Goal: Transaction & Acquisition: Book appointment/travel/reservation

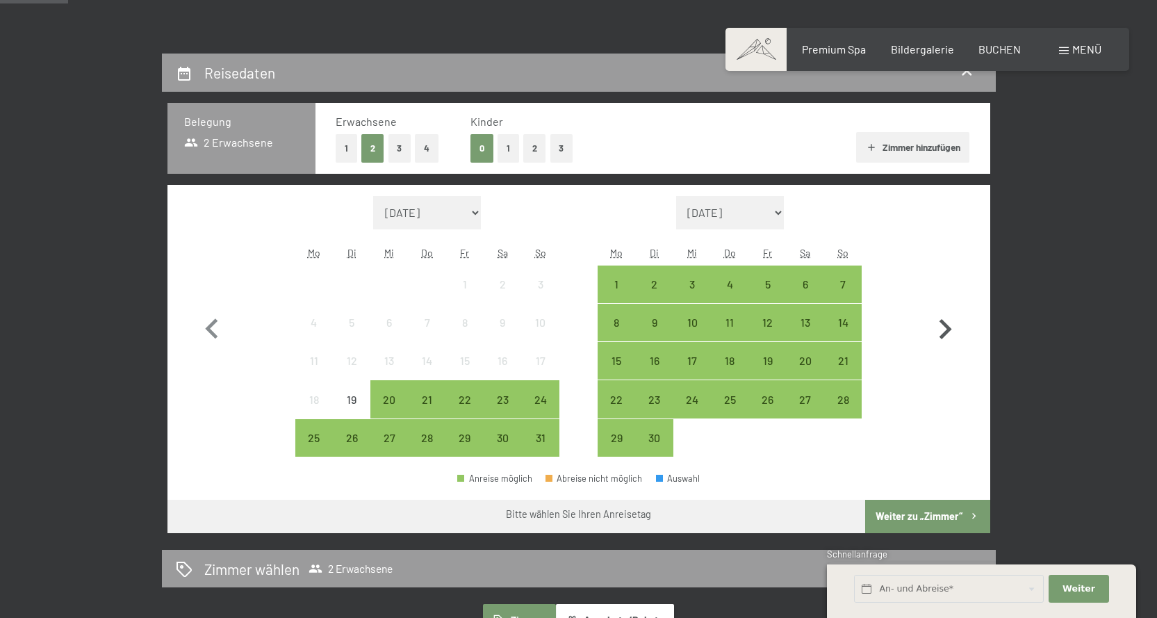
click at [943, 320] on icon "button" at bounding box center [945, 329] width 40 height 40
select select "[DATE]"
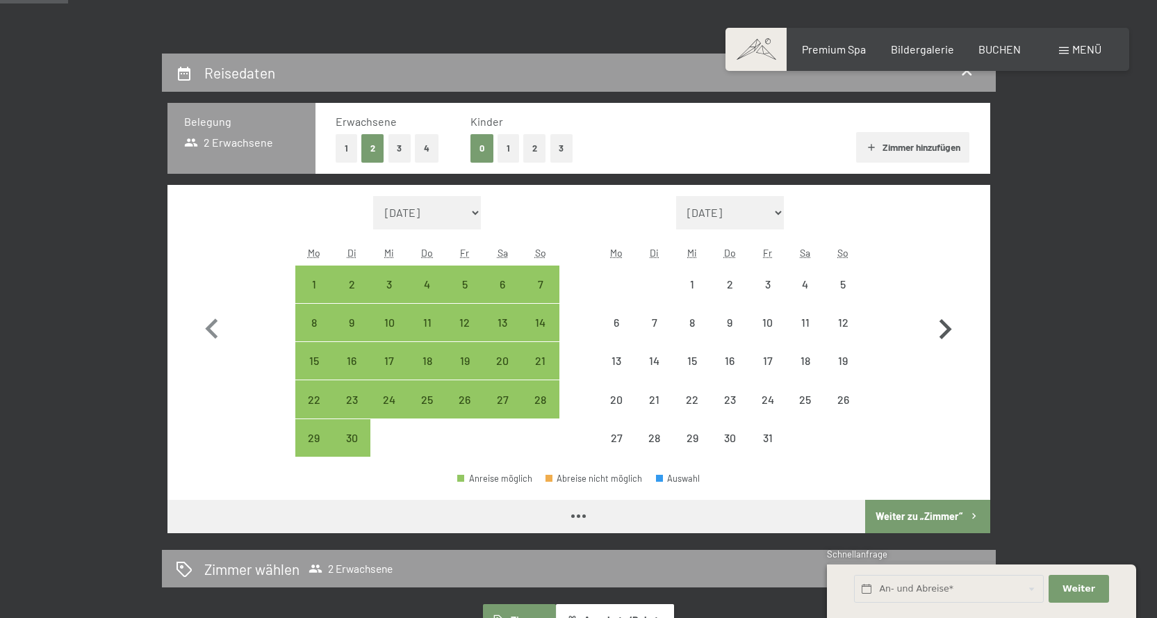
click at [943, 320] on icon "button" at bounding box center [945, 329] width 40 height 40
select select "2025-10-01"
select select "2025-11-01"
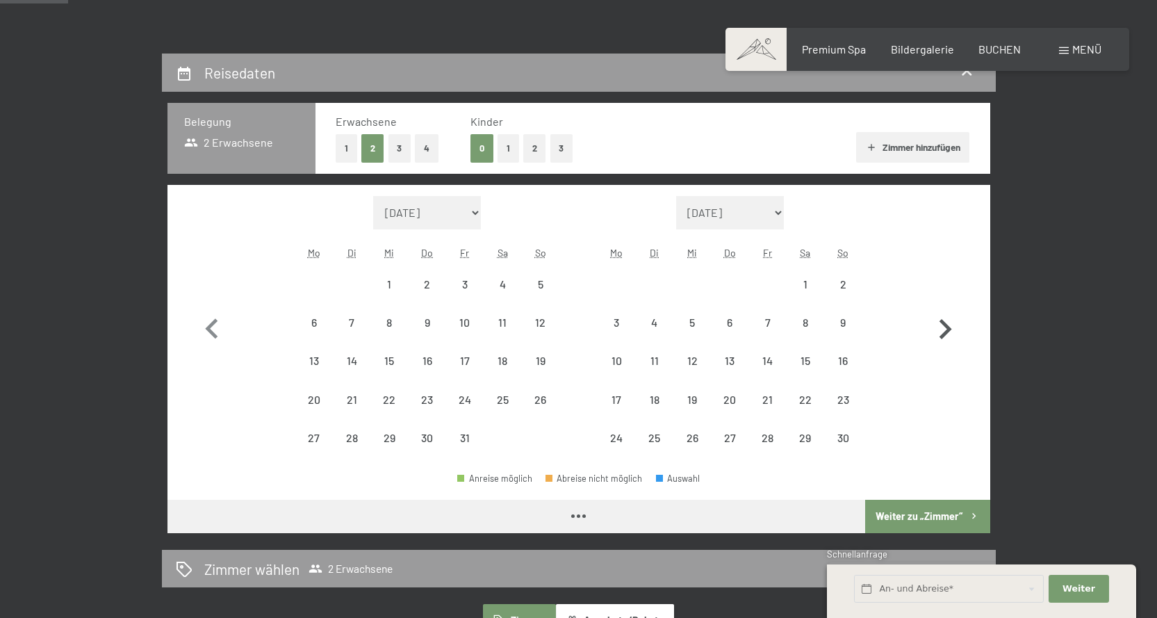
click at [943, 320] on icon "button" at bounding box center [945, 329] width 40 height 40
select select "2025-11-01"
select select "2025-12-01"
select select "2025-11-01"
select select "2025-12-01"
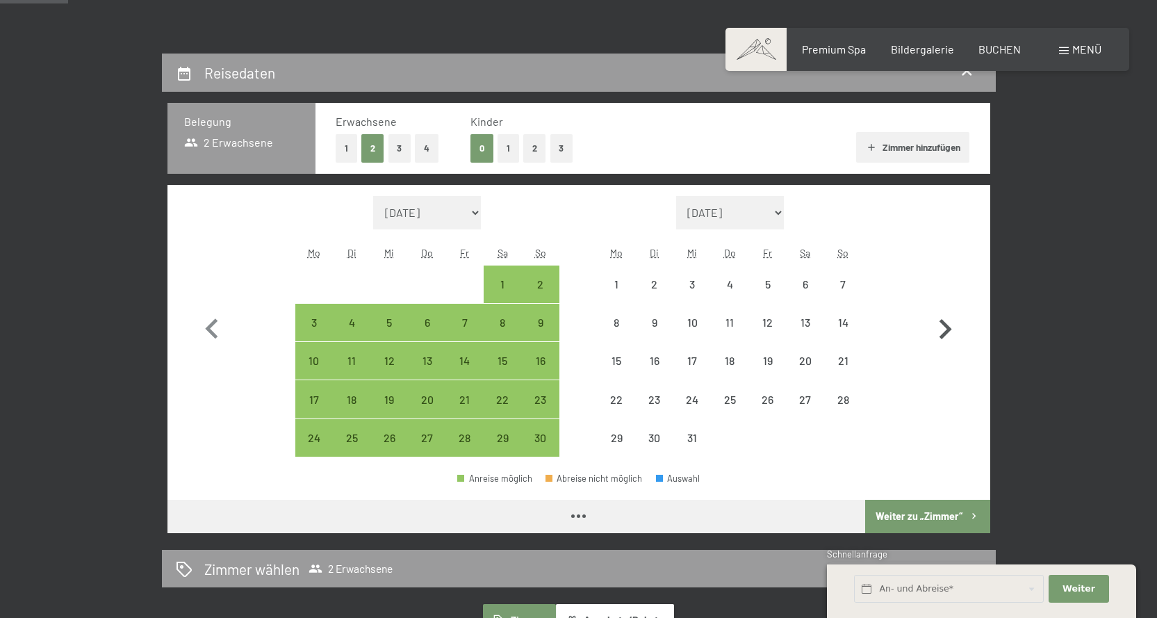
select select "2025-11-01"
select select "2025-12-01"
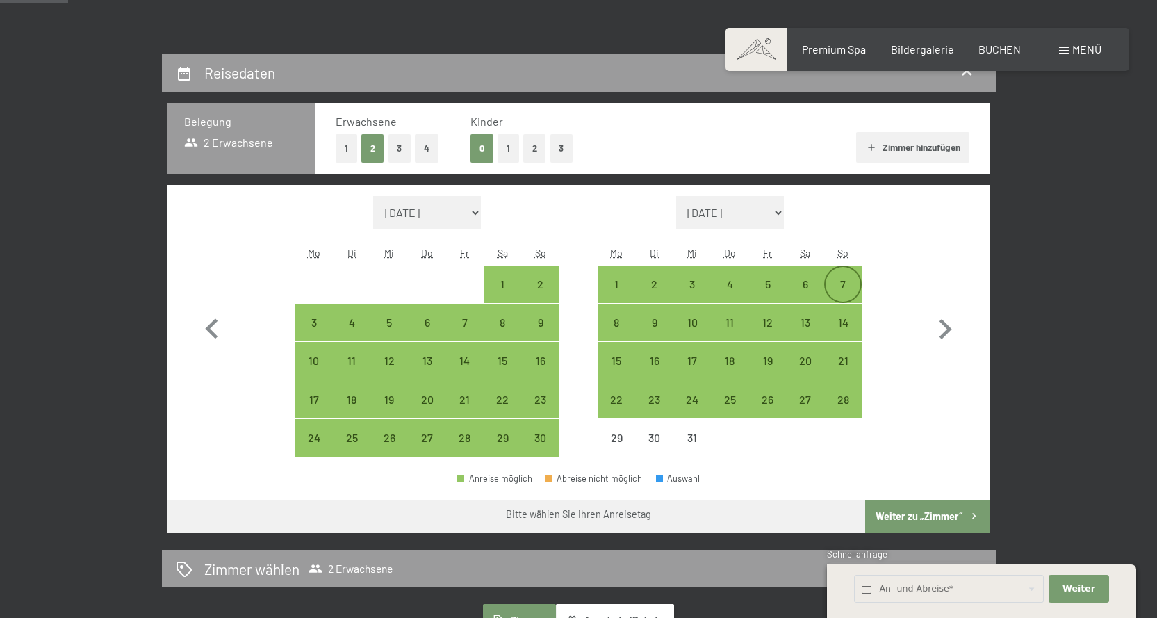
click at [846, 286] on div "7" at bounding box center [842, 296] width 35 height 35
select select "2025-11-01"
select select "2025-12-01"
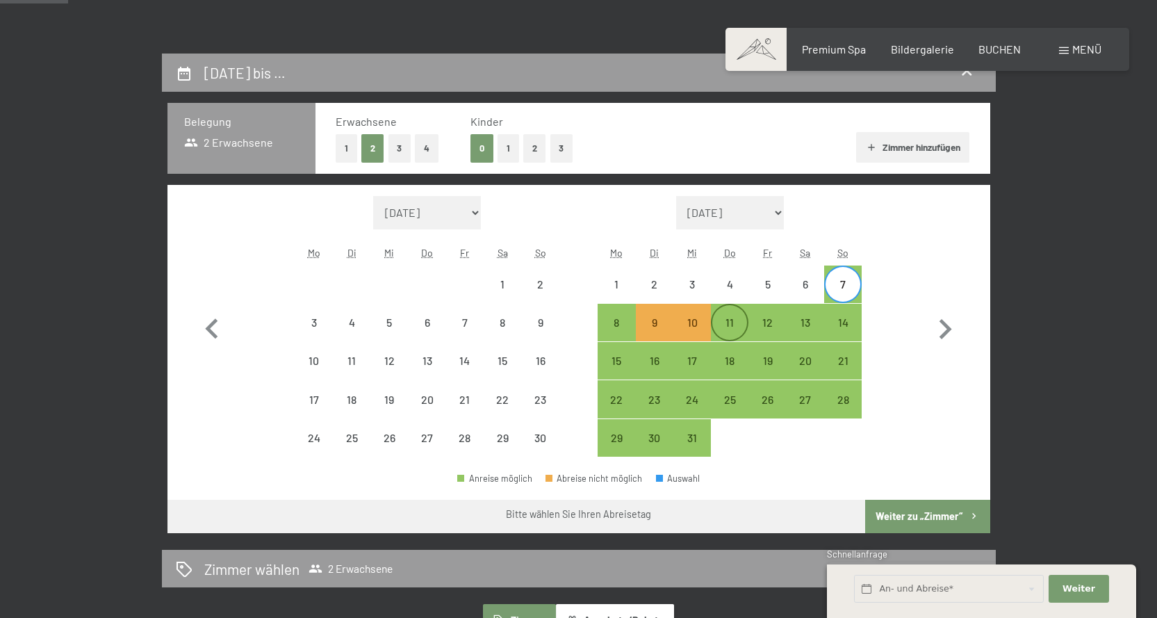
click at [735, 327] on div "11" at bounding box center [729, 334] width 35 height 35
select select "[DATE]"
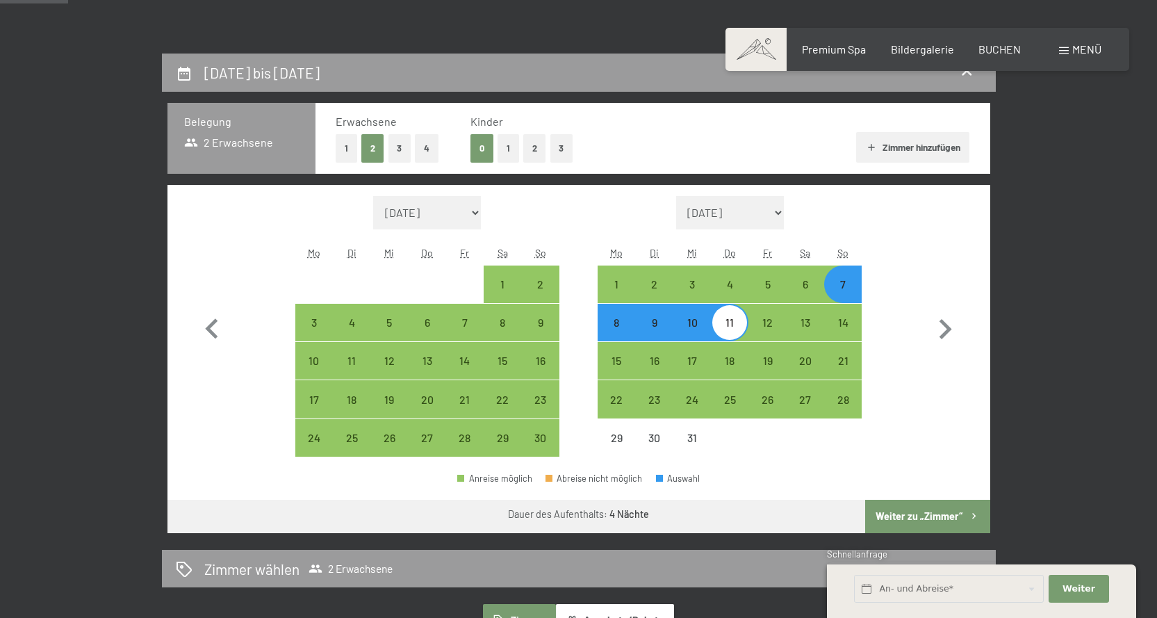
click at [901, 509] on button "Weiter zu „Zimmer“" at bounding box center [927, 516] width 124 height 33
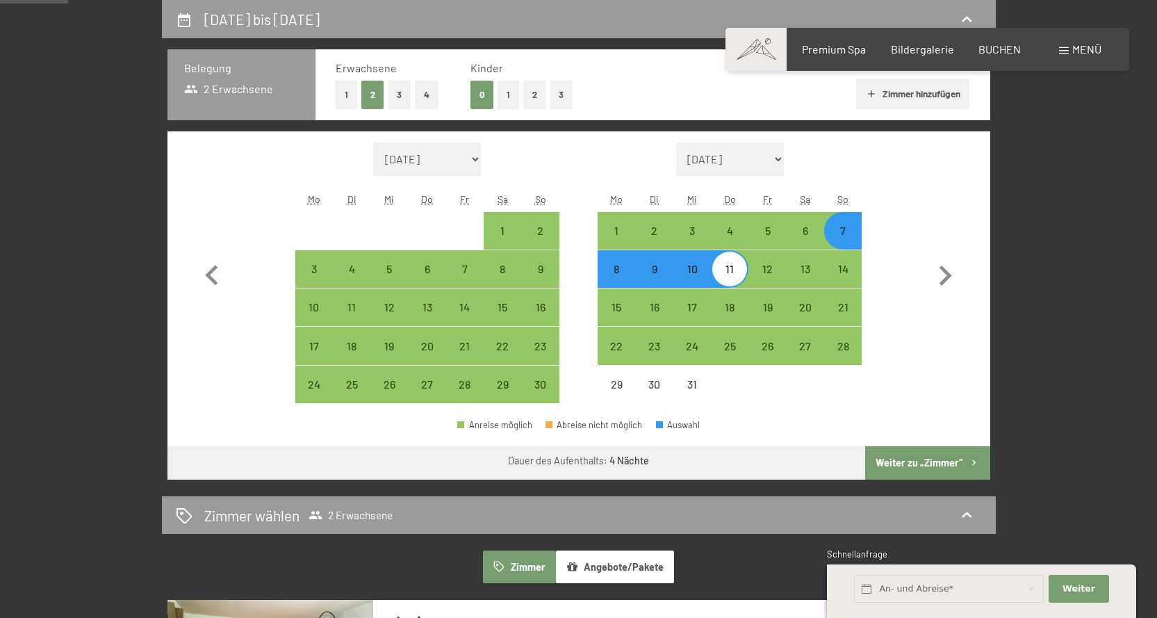
select select "[DATE]"
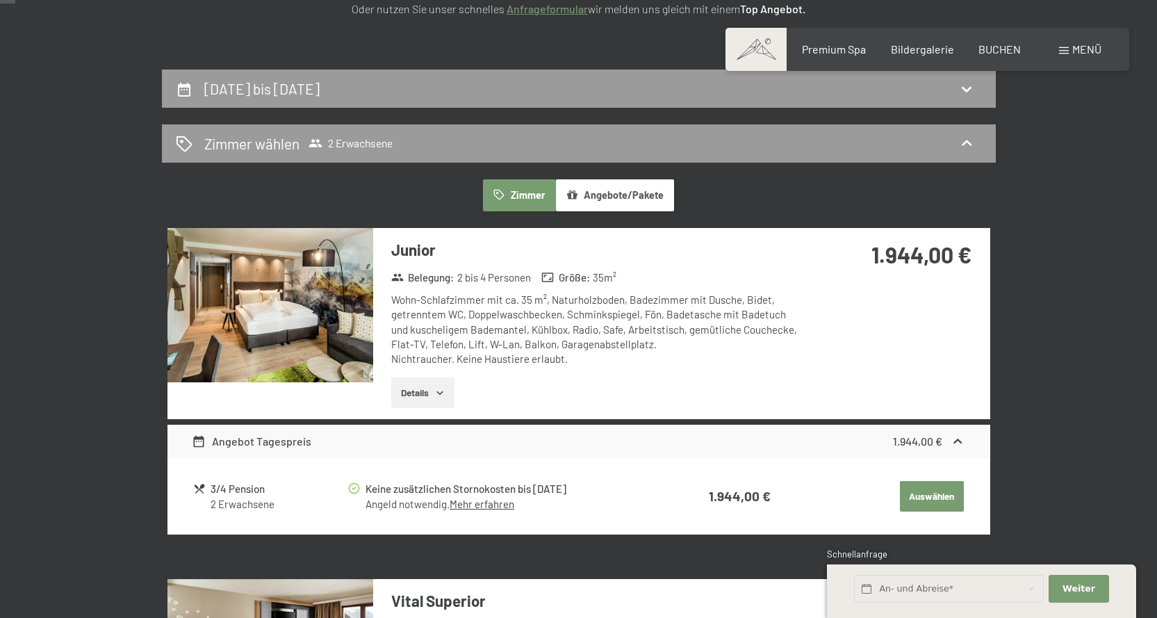
scroll to position [53, 0]
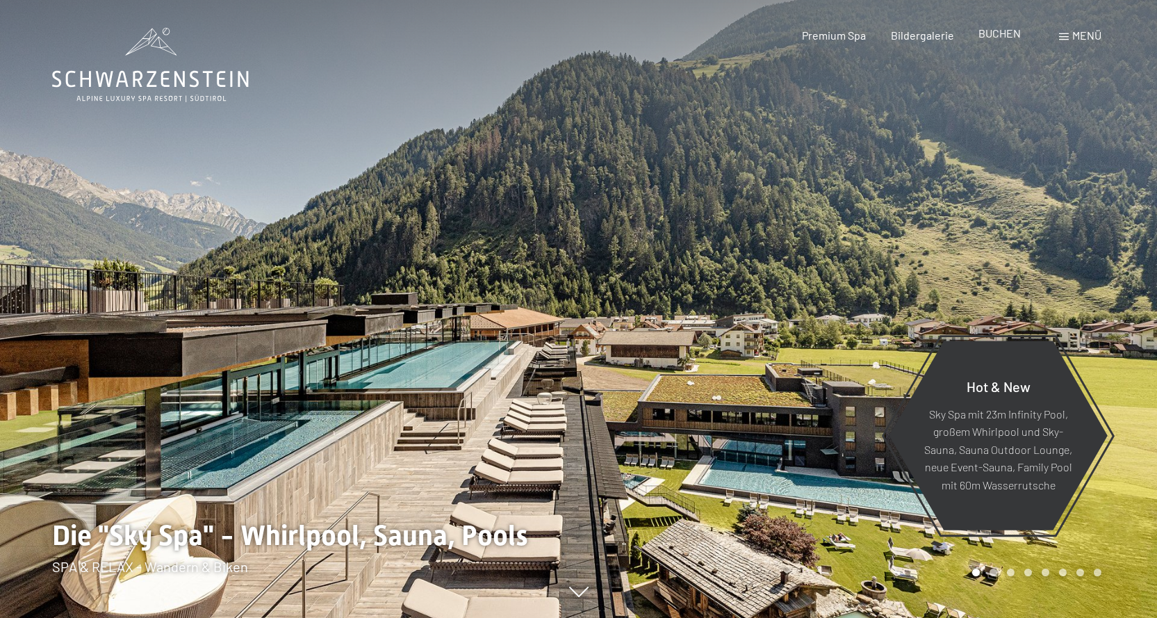
click at [1008, 40] on div "BUCHEN" at bounding box center [999, 33] width 42 height 15
click at [1010, 34] on span "BUCHEN" at bounding box center [999, 32] width 42 height 13
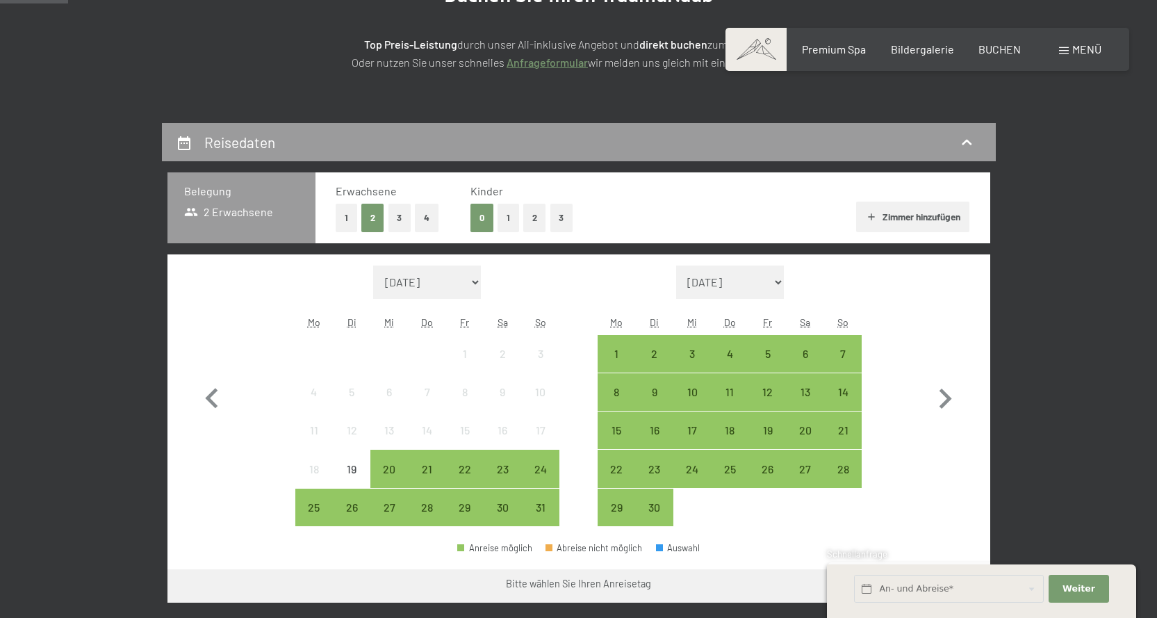
scroll to position [347, 0]
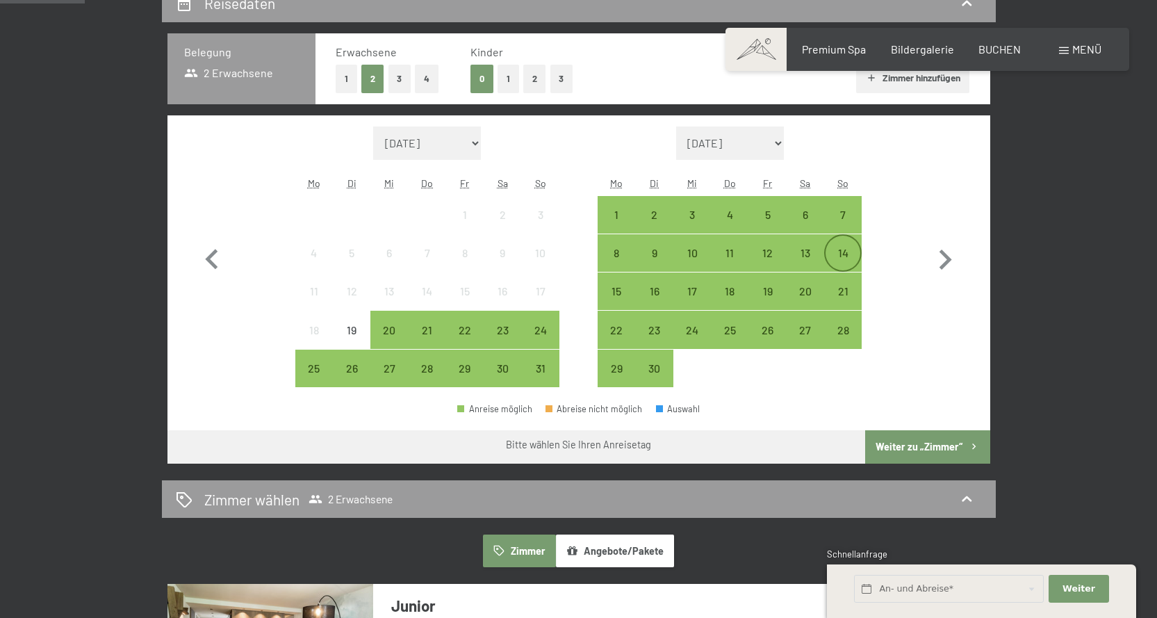
click at [843, 257] on div "14" at bounding box center [842, 264] width 35 height 35
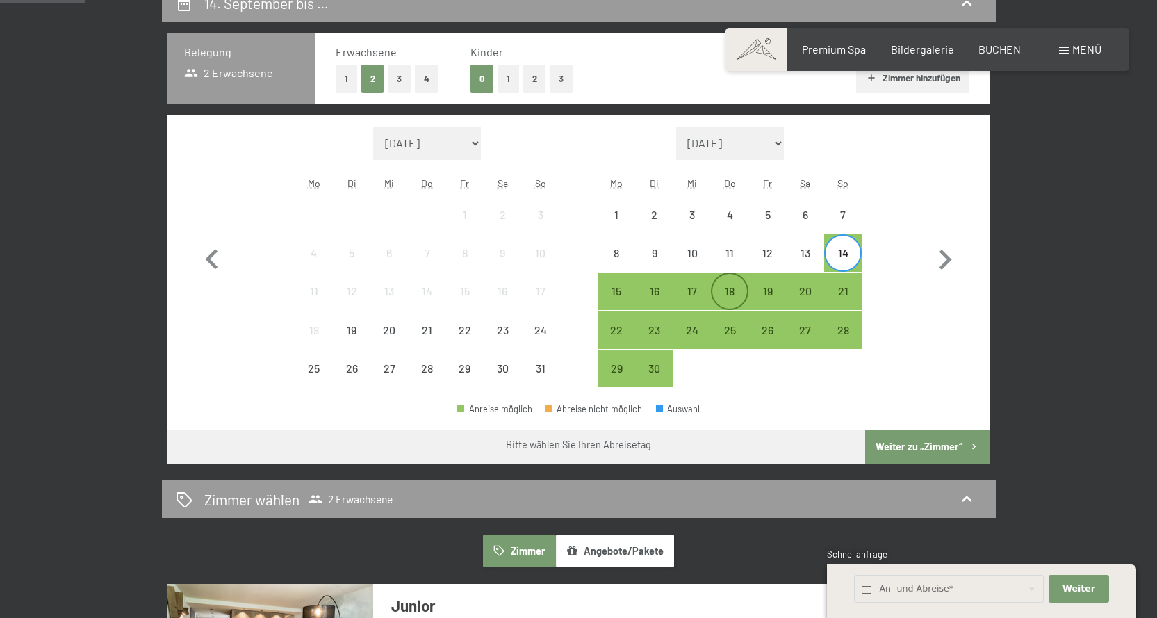
click at [727, 290] on div "18" at bounding box center [729, 303] width 35 height 35
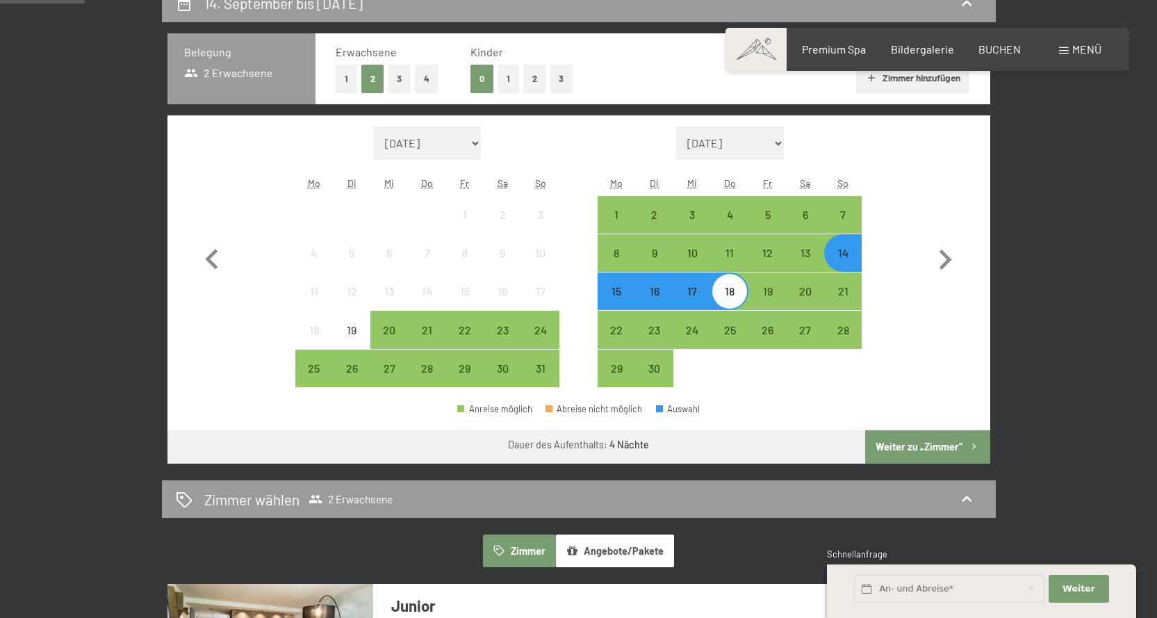
click at [922, 451] on button "Weiter zu „Zimmer“" at bounding box center [927, 446] width 124 height 33
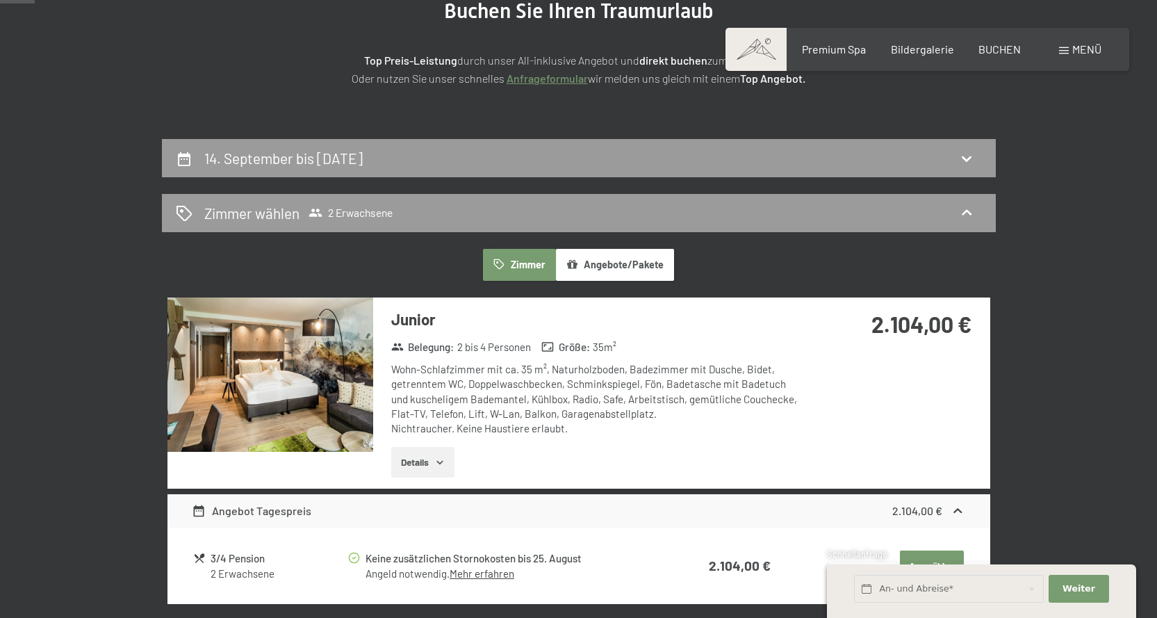
scroll to position [123, 0]
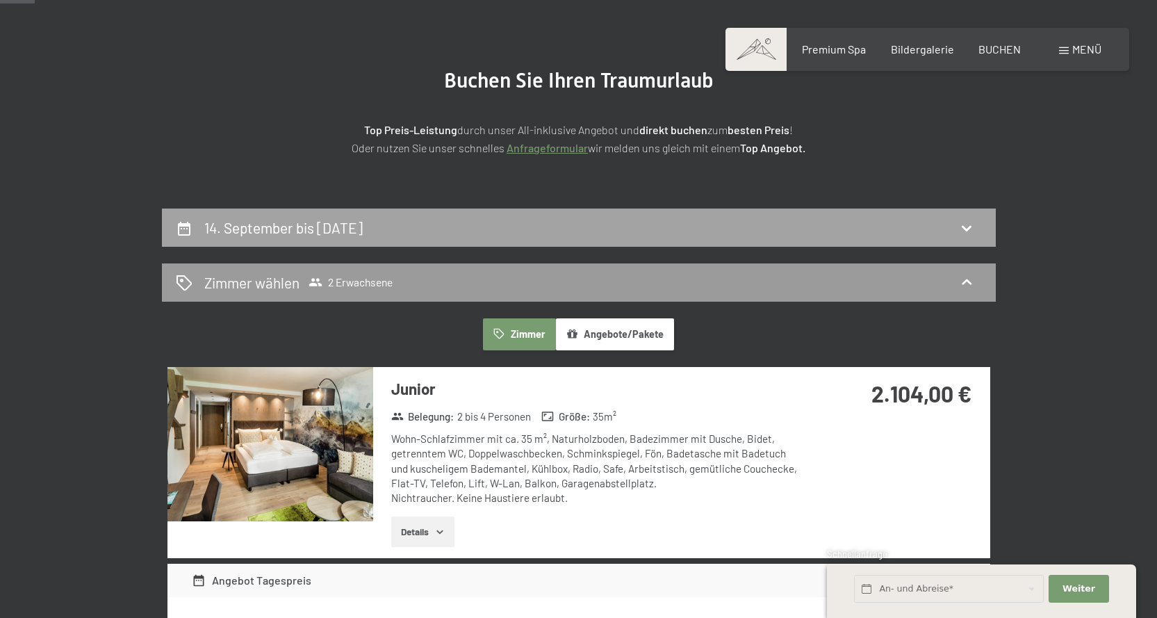
click at [463, 220] on div "14. September bis 18. September 2025" at bounding box center [579, 227] width 806 height 20
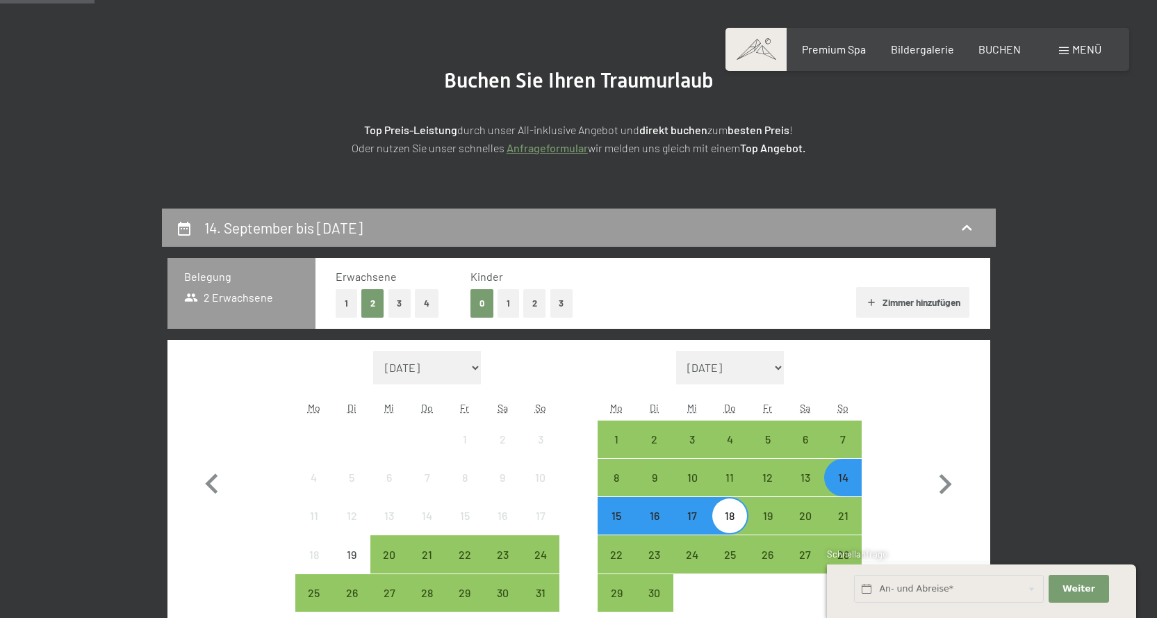
scroll to position [331, 0]
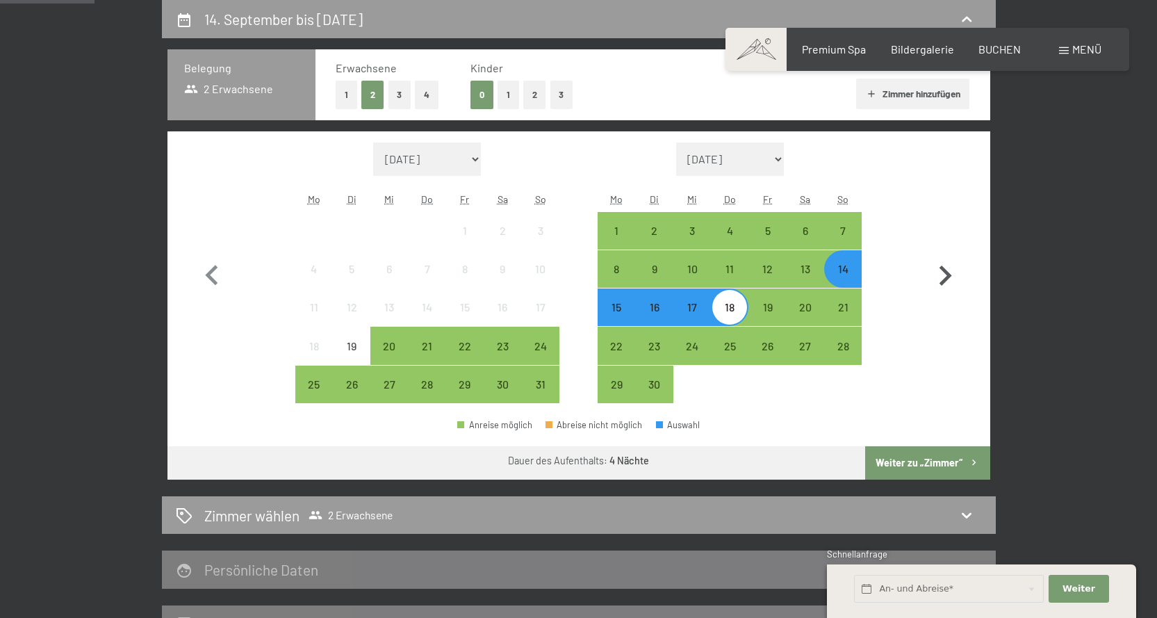
click at [944, 279] on icon "button" at bounding box center [945, 275] width 13 height 20
select select "2025-09-01"
select select "2025-10-01"
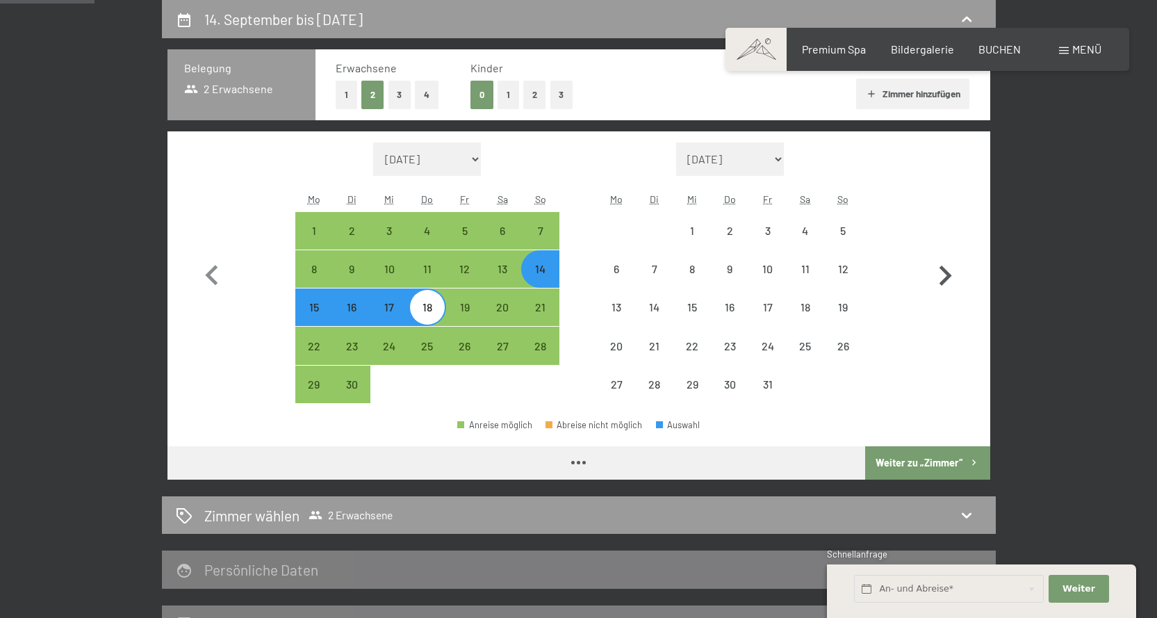
click at [944, 279] on icon "button" at bounding box center [945, 275] width 13 height 20
select select "2025-10-01"
select select "2025-11-01"
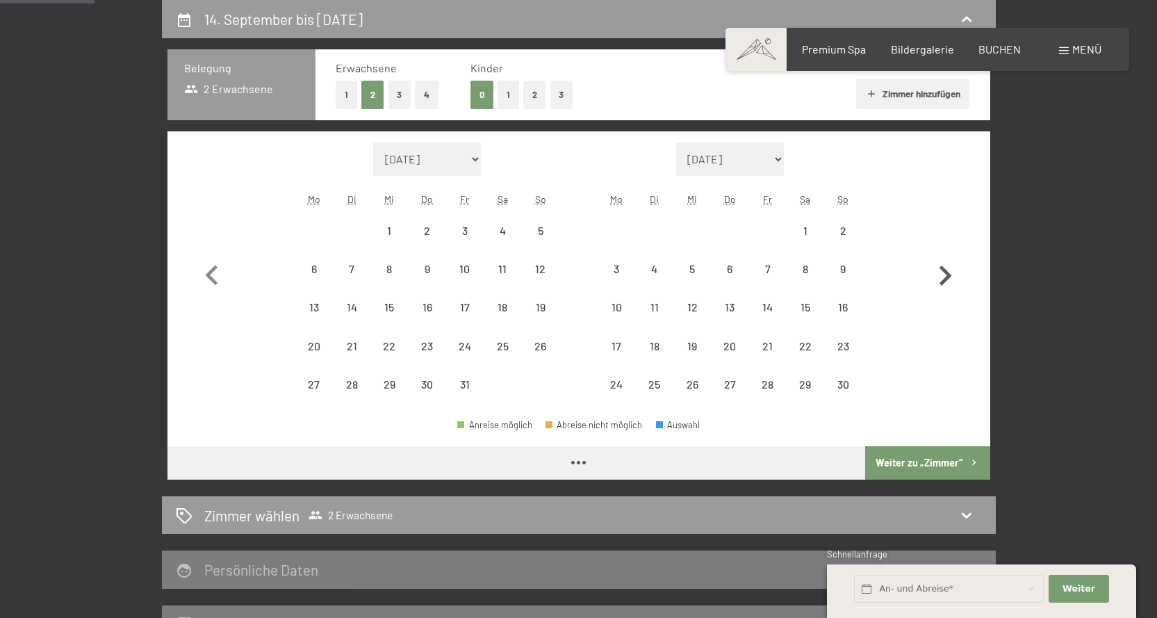
click at [944, 279] on icon "button" at bounding box center [945, 275] width 13 height 20
select select "2025-11-01"
select select "2025-12-01"
select select "2025-11-01"
select select "2025-12-01"
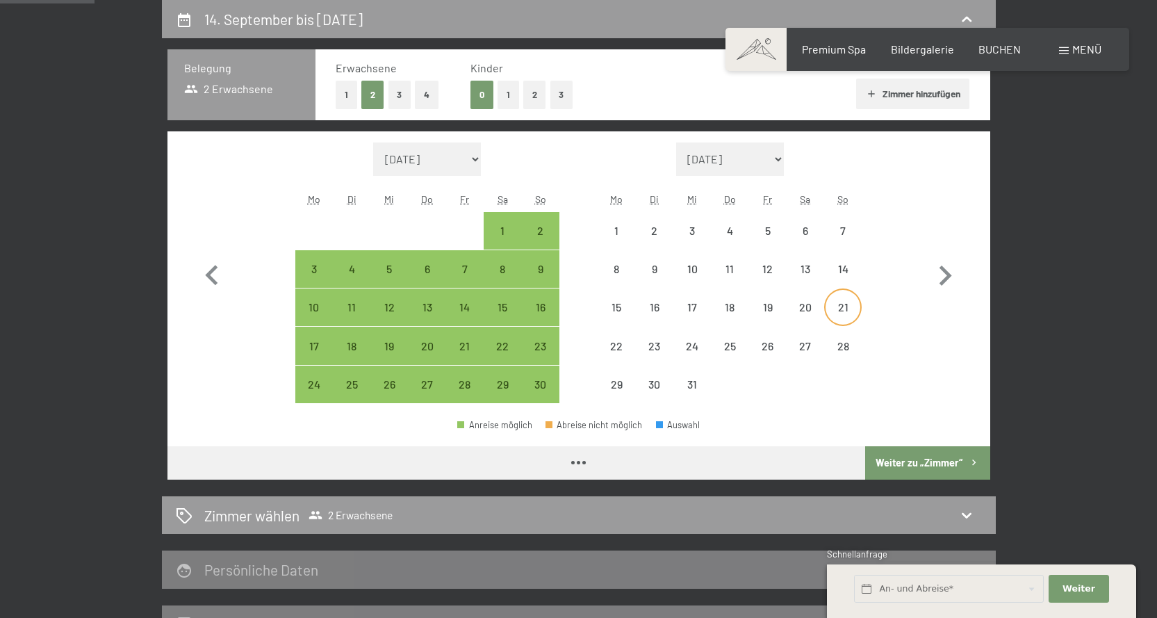
select select "2025-11-01"
select select "2025-12-01"
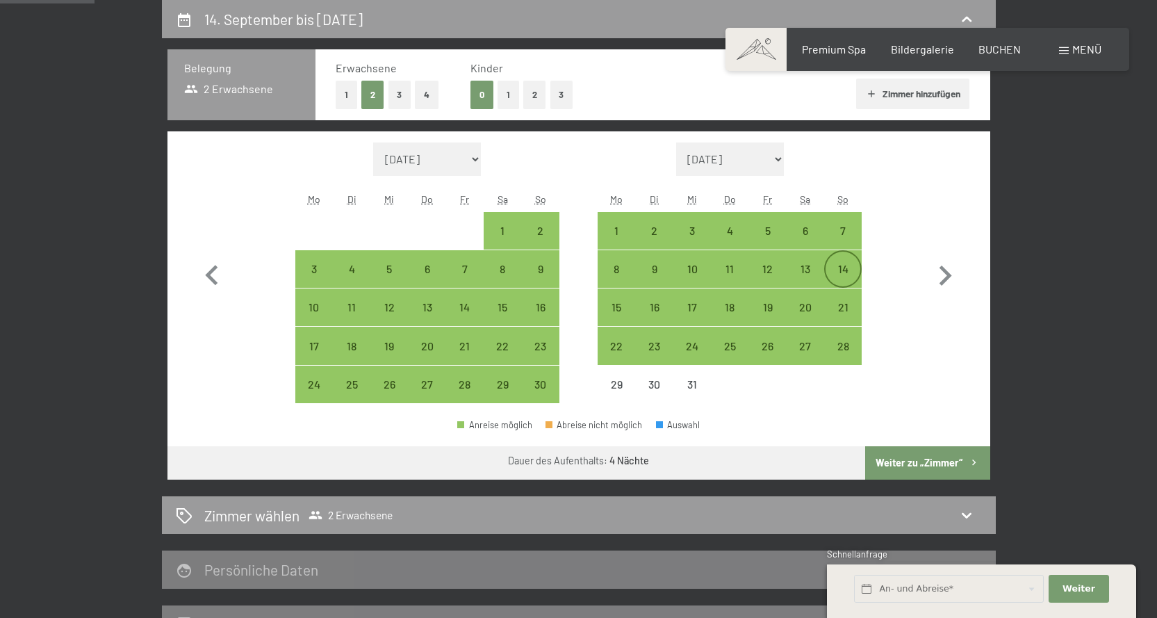
click at [839, 269] on div "14" at bounding box center [842, 280] width 35 height 35
select select "2025-11-01"
select select "2025-12-01"
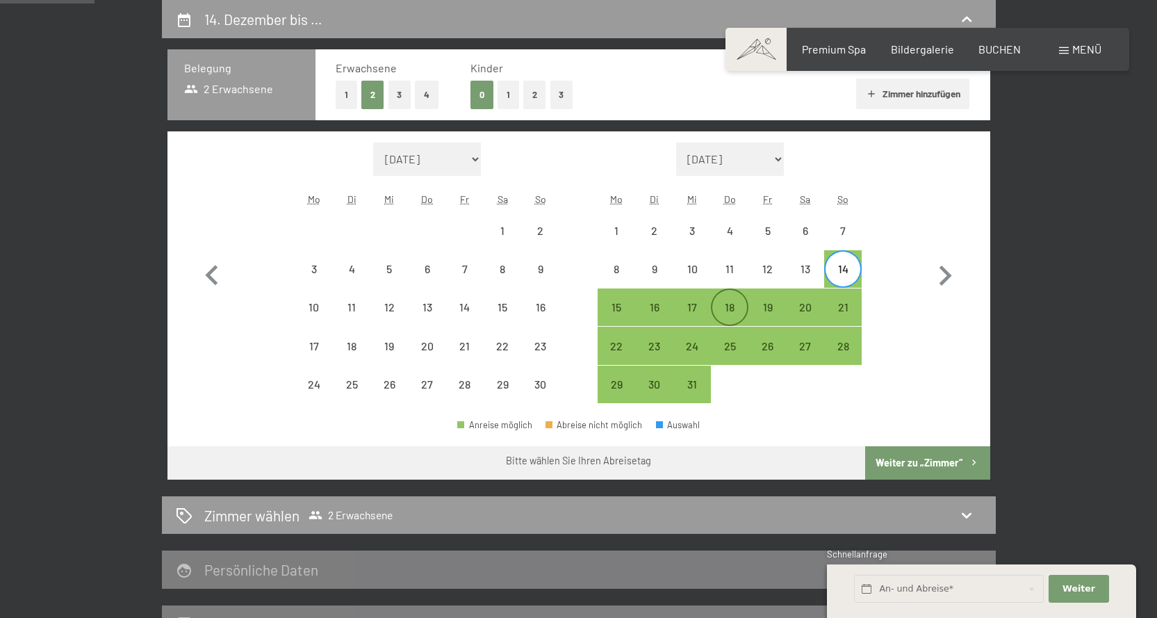
click at [734, 310] on div "18" at bounding box center [729, 319] width 35 height 35
select select "2025-11-01"
select select "2025-12-01"
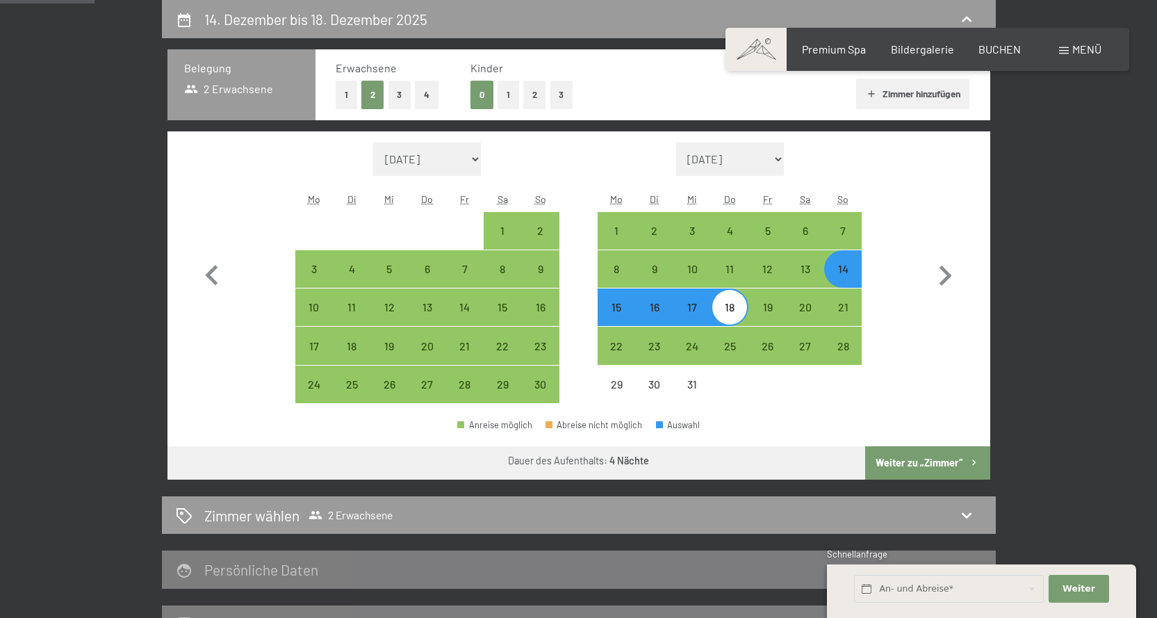
click at [909, 459] on button "Weiter zu „Zimmer“" at bounding box center [927, 462] width 124 height 33
select select "2025-11-01"
select select "2025-12-01"
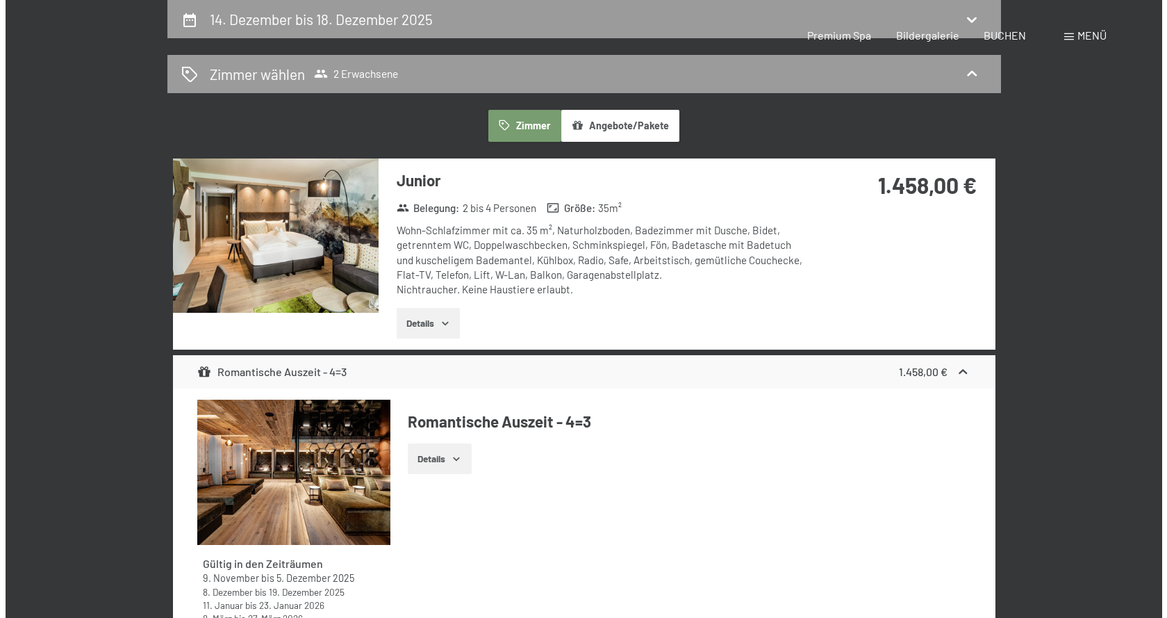
scroll to position [0, 0]
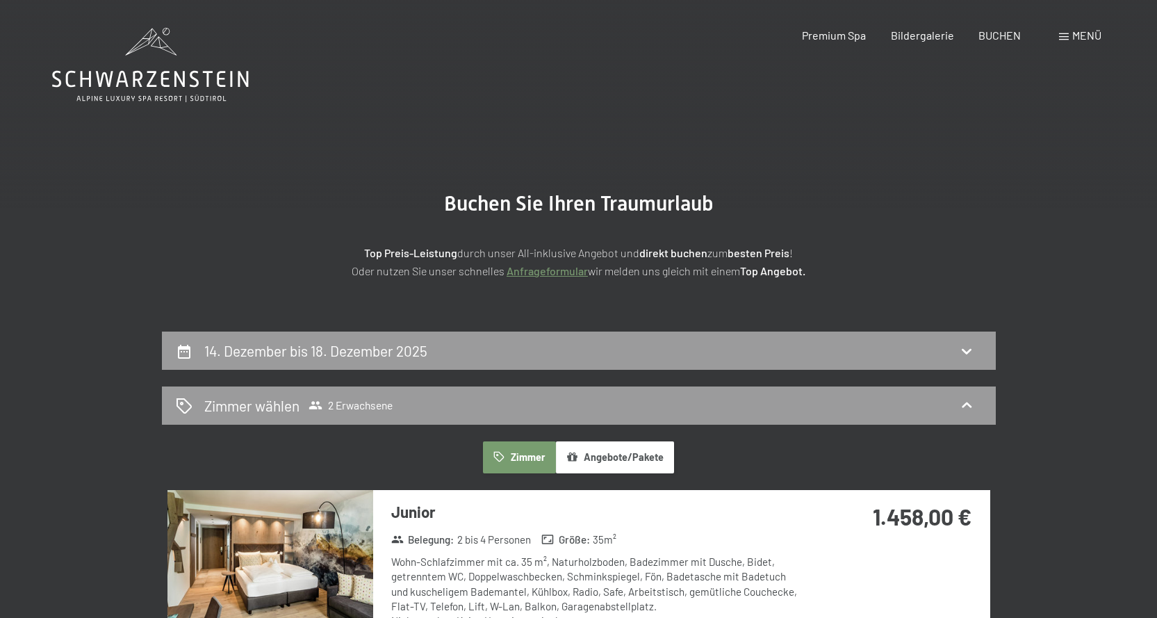
click at [1097, 30] on span "Menü" at bounding box center [1086, 34] width 29 height 13
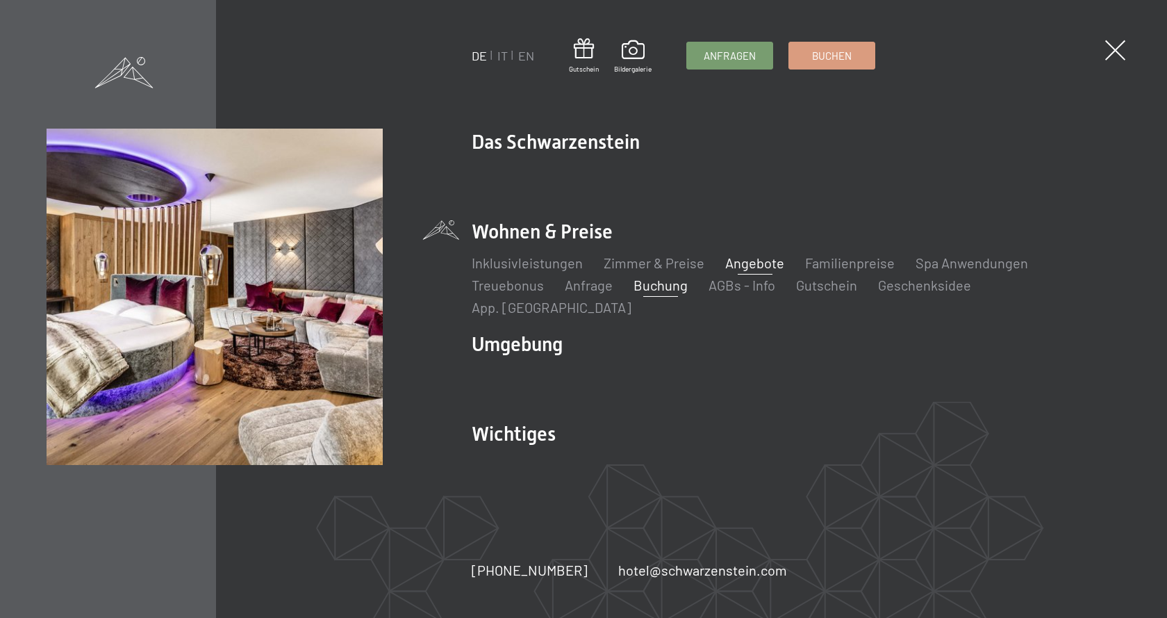
click at [741, 267] on link "Angebote" at bounding box center [754, 262] width 59 height 17
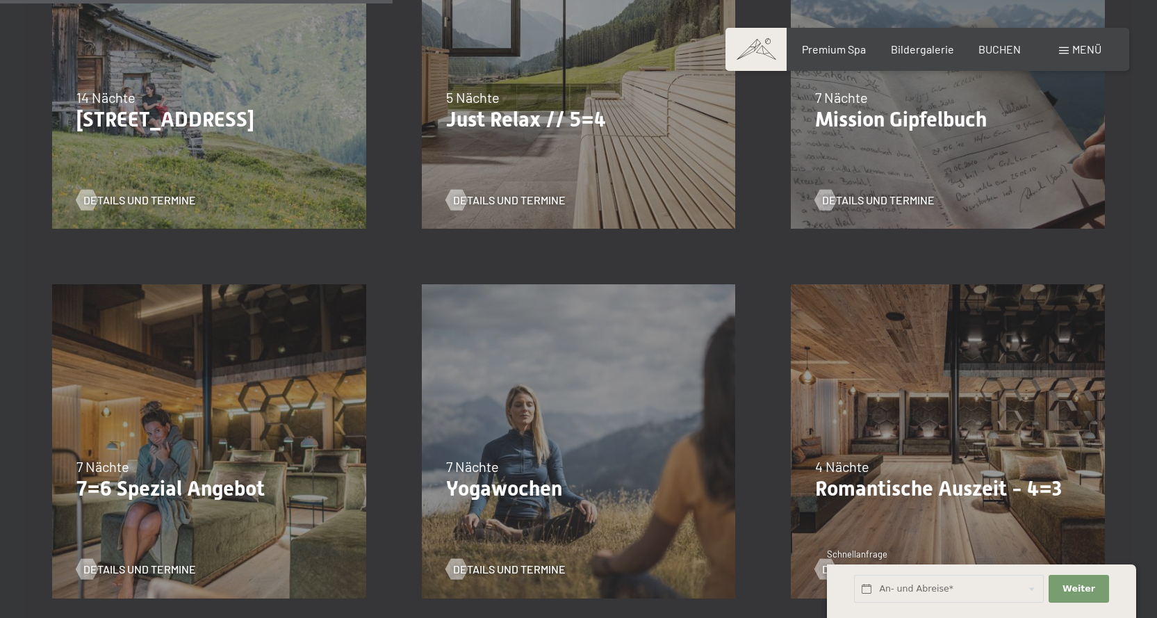
scroll to position [1042, 0]
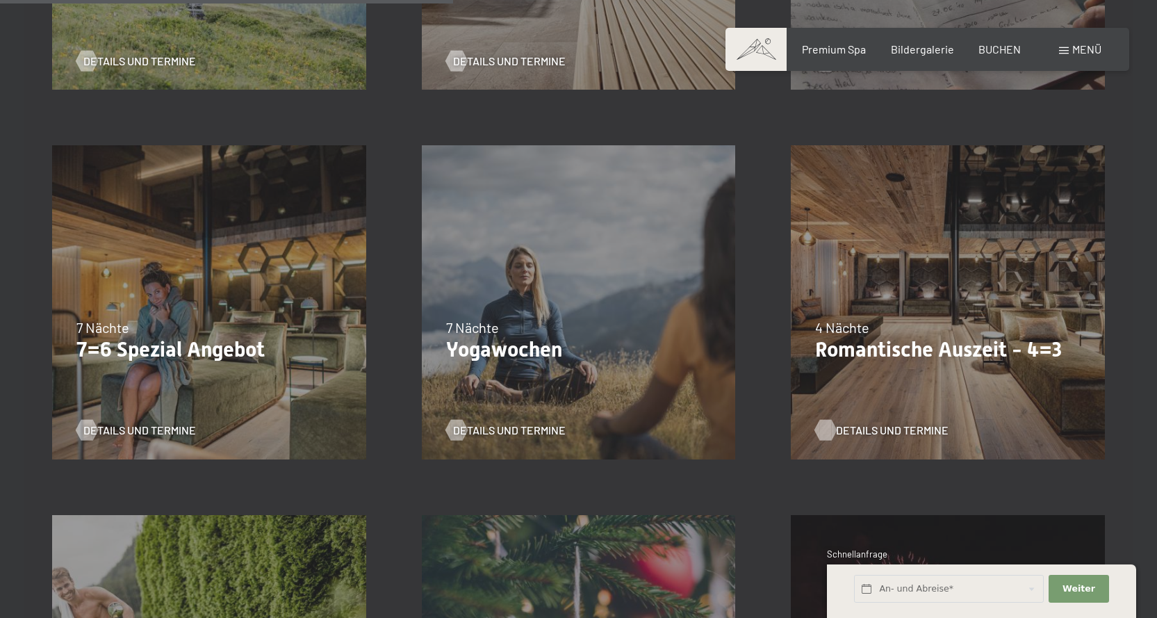
click at [879, 431] on span "Details und Termine" at bounding box center [892, 429] width 113 height 15
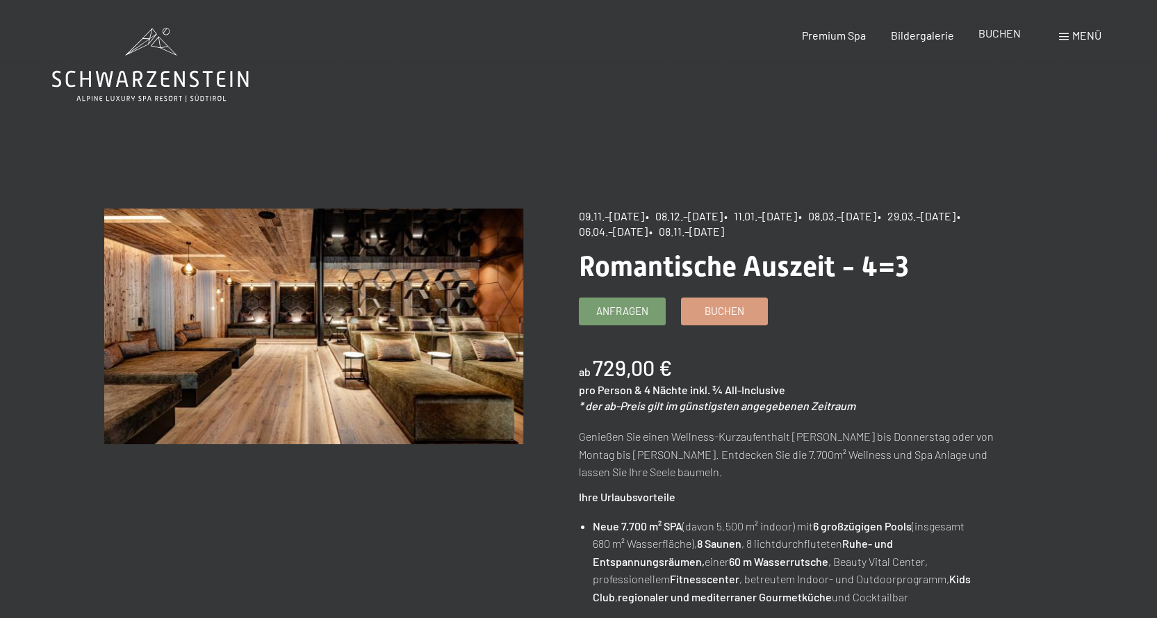
click at [1014, 33] on span "BUCHEN" at bounding box center [999, 32] width 42 height 13
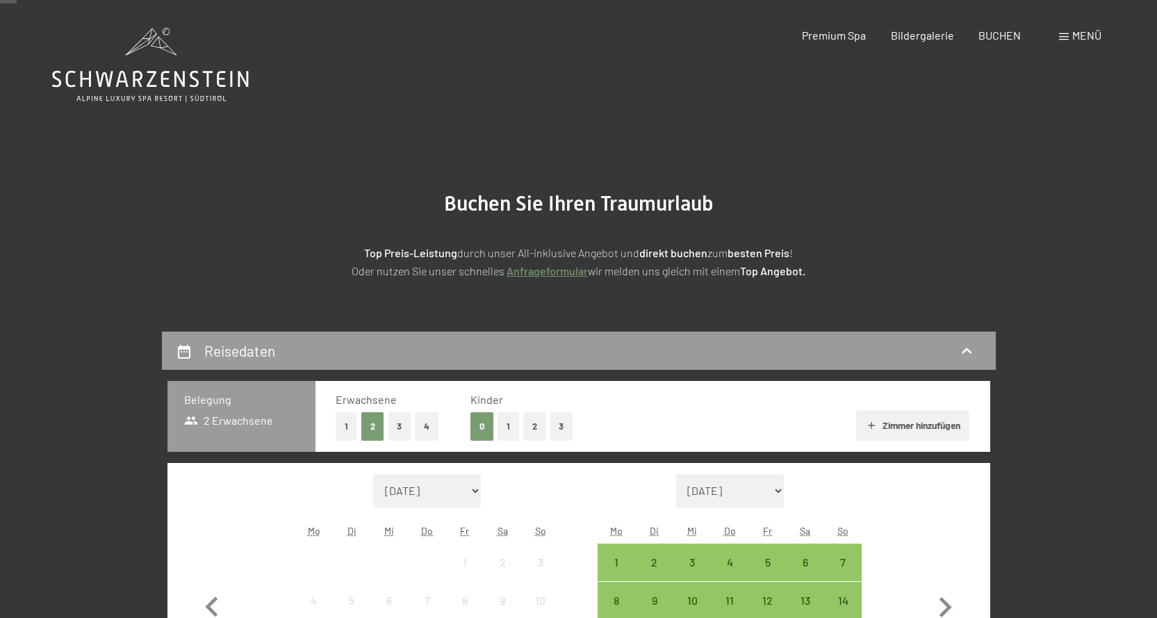
scroll to position [208, 0]
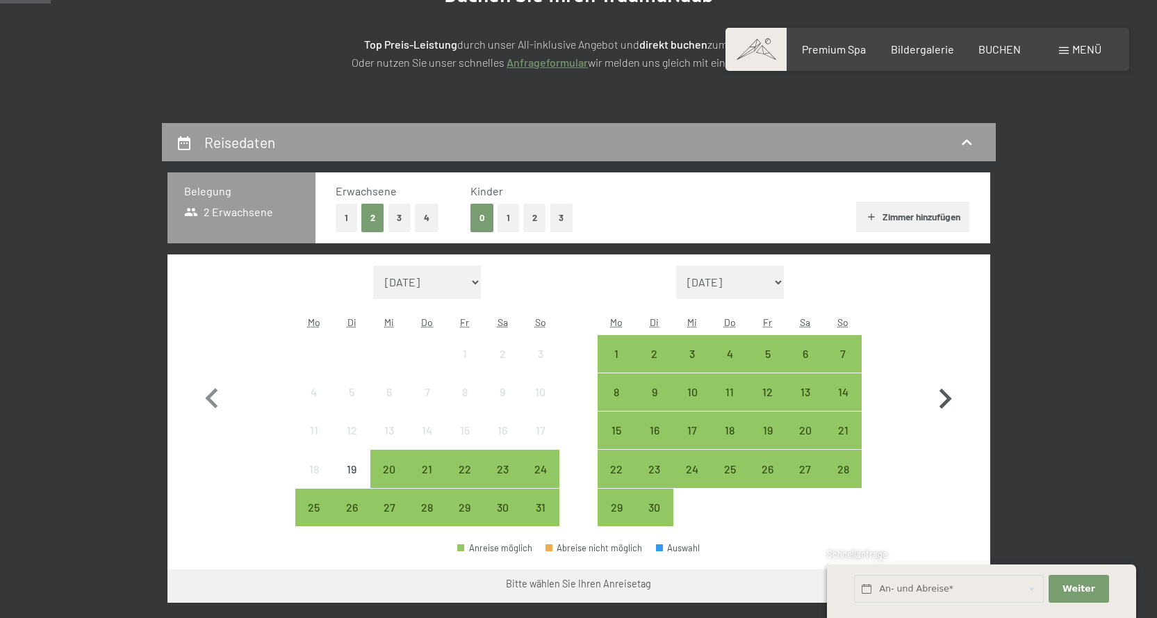
click at [948, 406] on icon "button" at bounding box center [945, 399] width 40 height 40
select select "[DATE]"
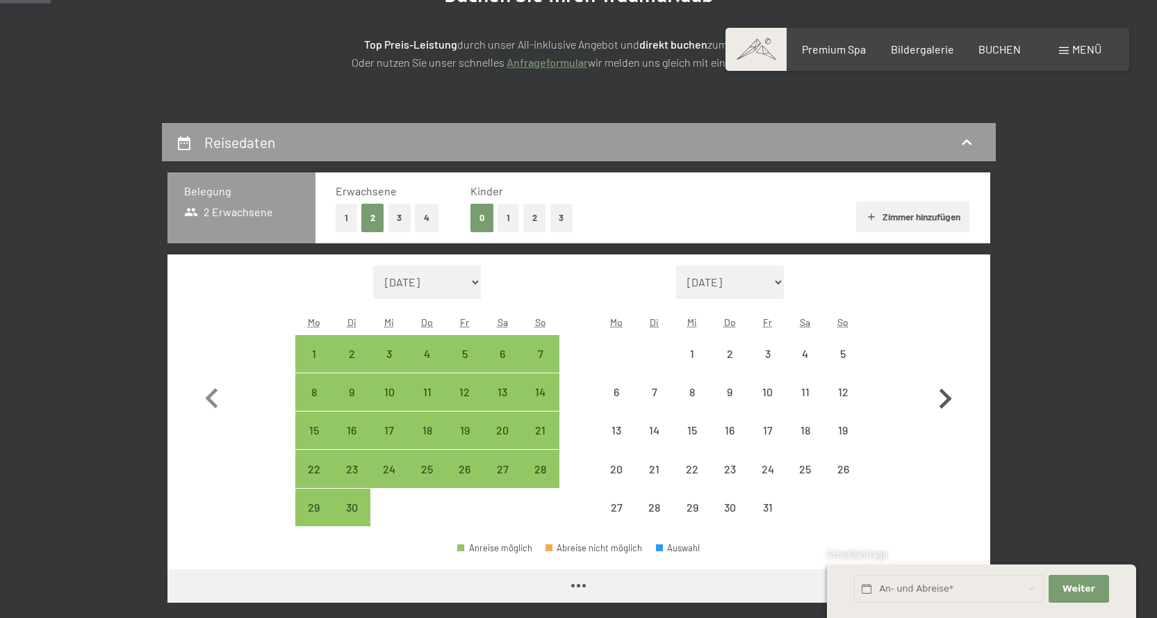
click at [948, 406] on icon "button" at bounding box center [945, 399] width 40 height 40
select select "[DATE]"
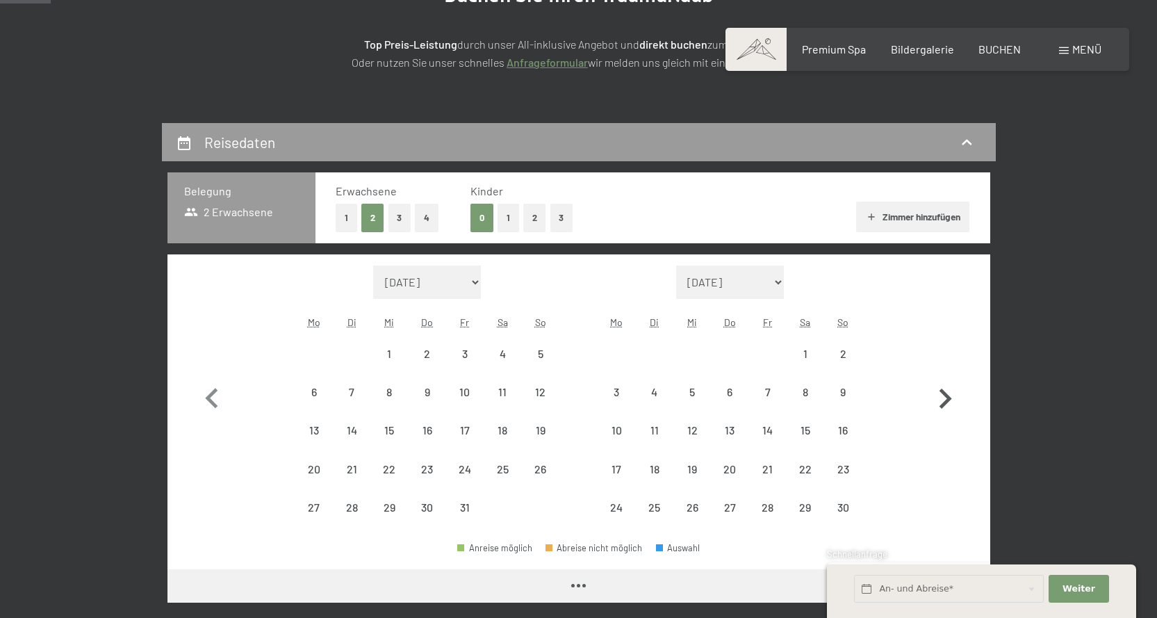
click at [948, 406] on icon "button" at bounding box center [945, 399] width 40 height 40
select select "[DATE]"
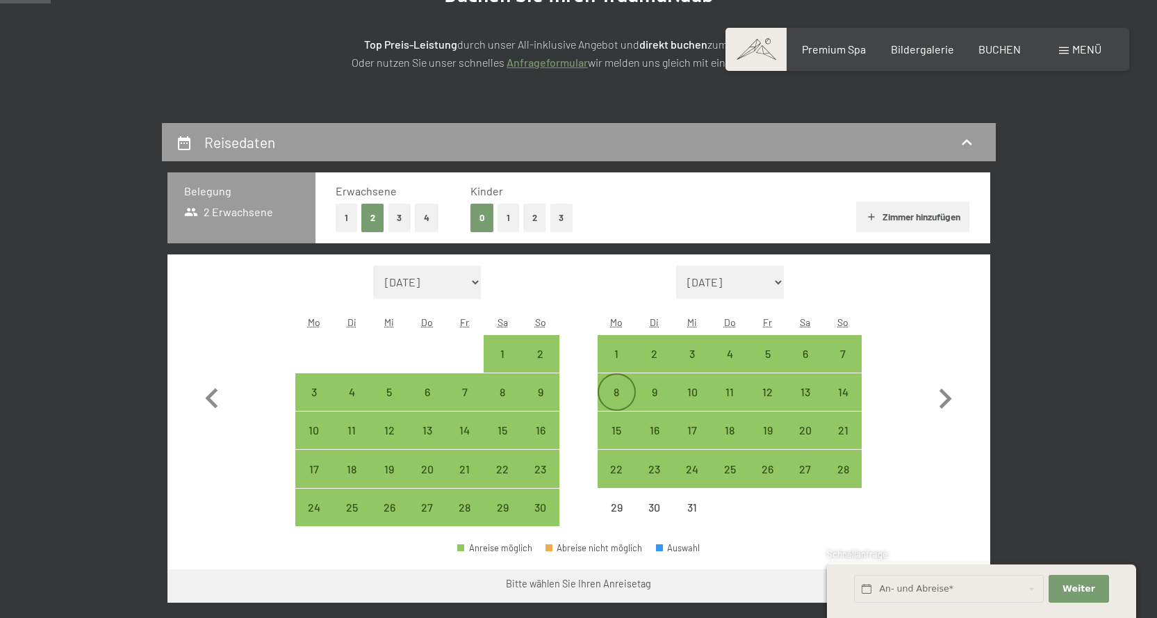
click at [627, 396] on div "8" at bounding box center [616, 403] width 35 height 35
select select "[DATE]"
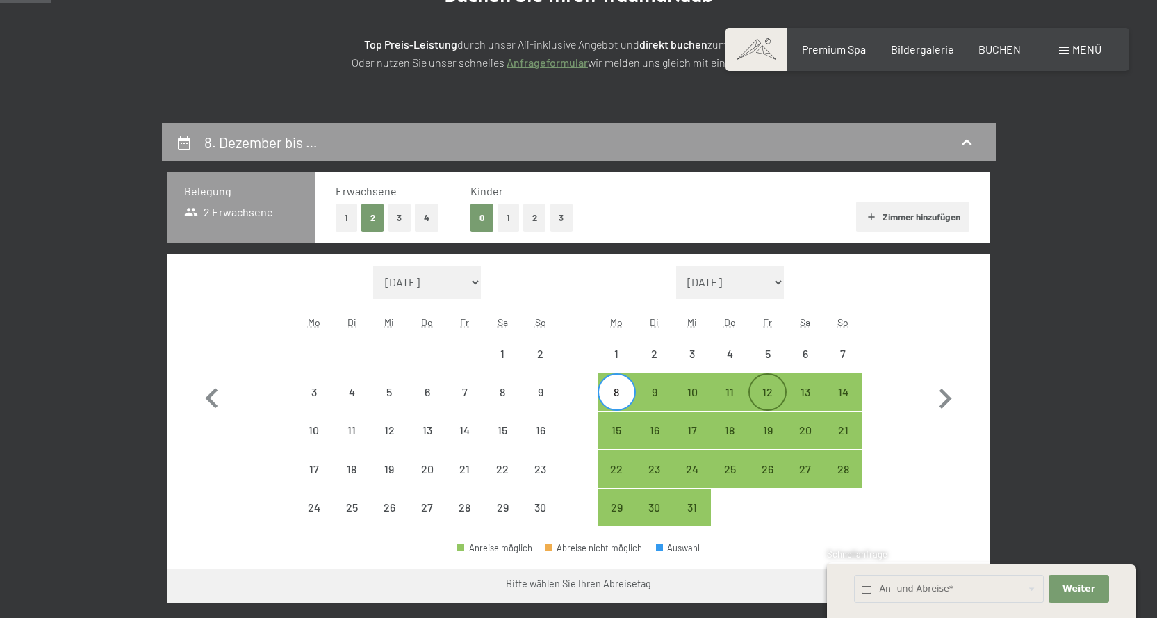
click at [768, 398] on div "12" at bounding box center [767, 403] width 35 height 35
select select "[DATE]"
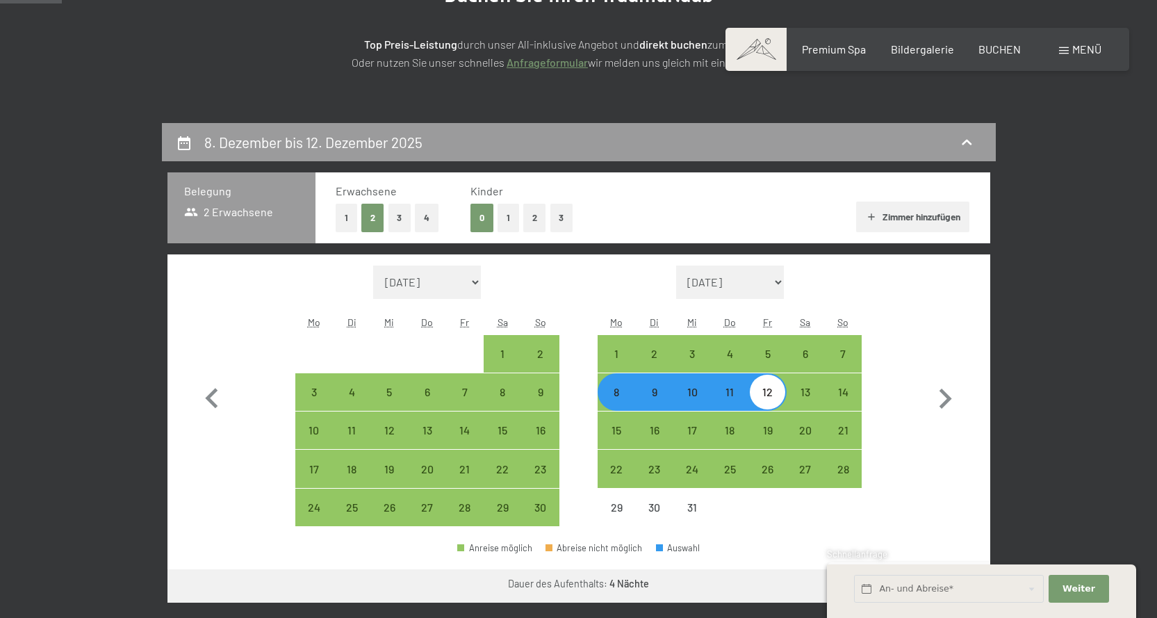
scroll to position [347, 0]
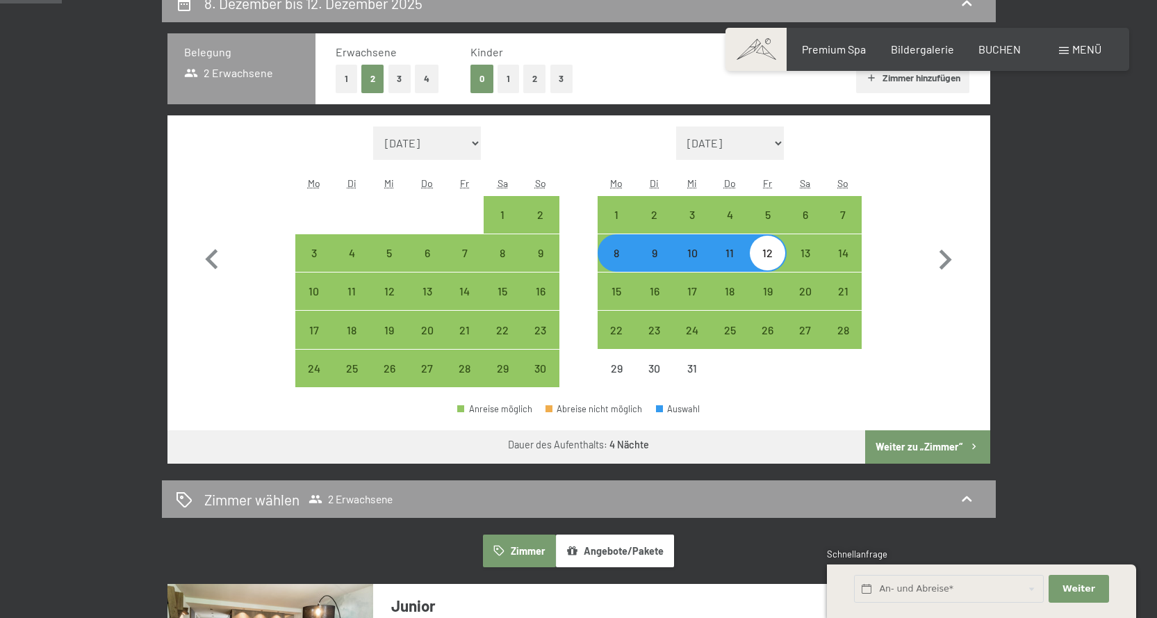
click at [940, 447] on button "Weiter zu „Zimmer“" at bounding box center [927, 446] width 124 height 33
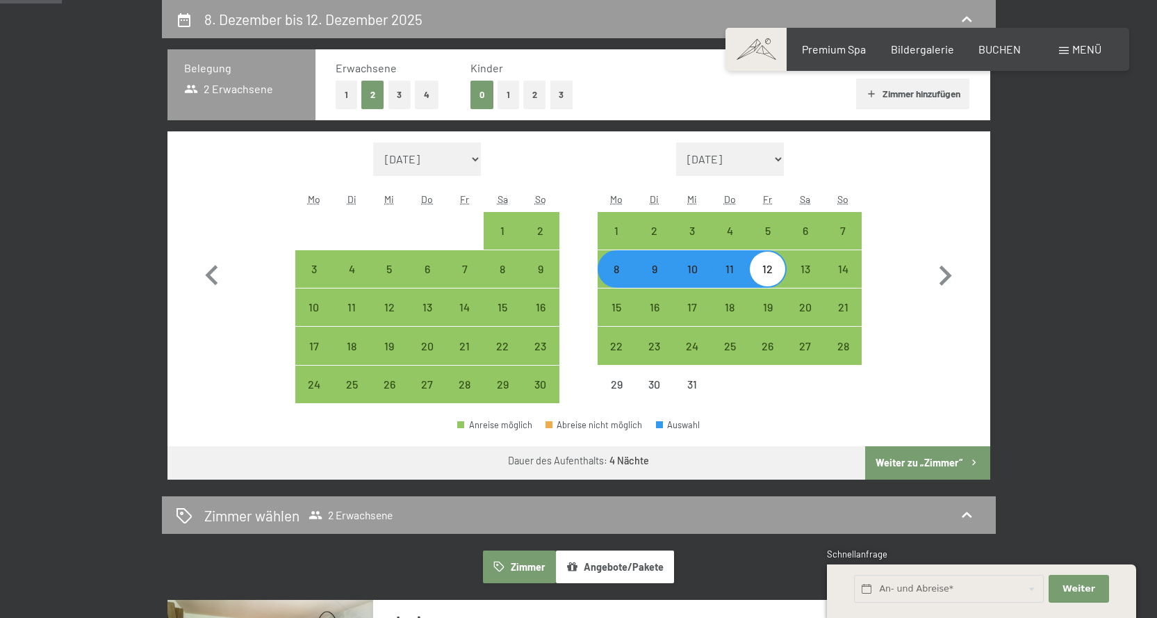
select select "[DATE]"
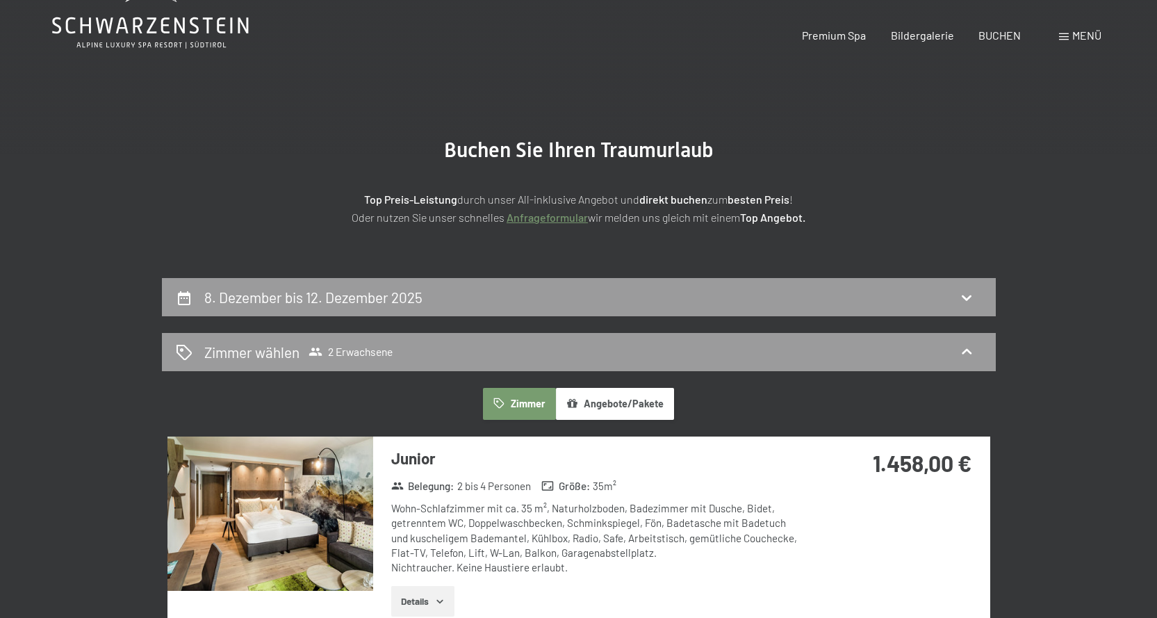
scroll to position [0, 0]
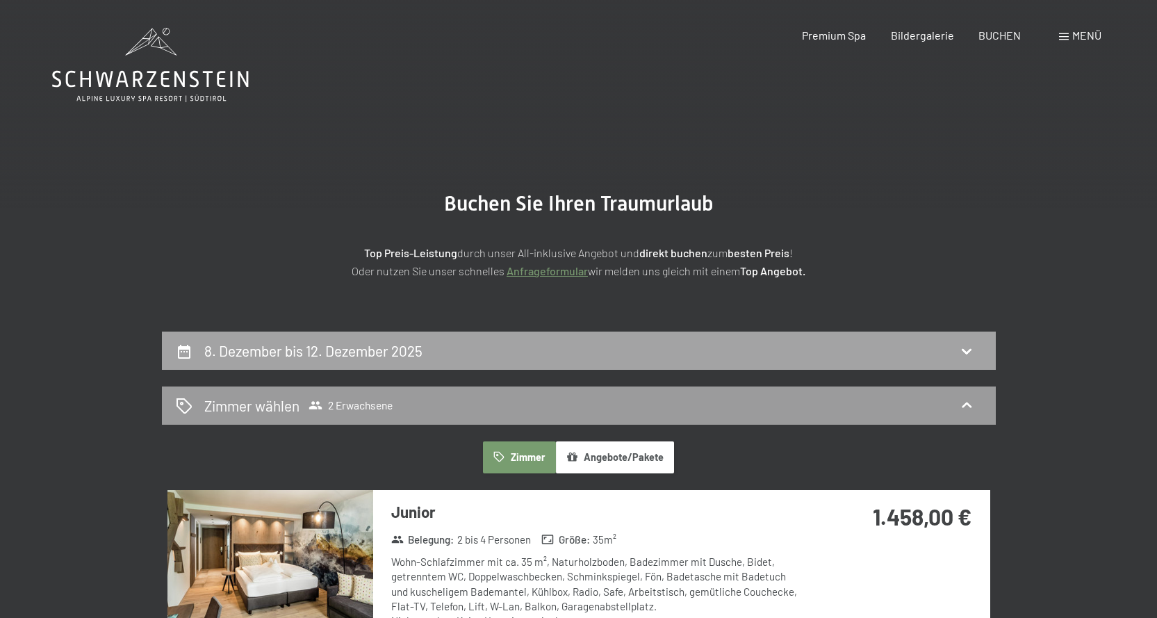
click at [964, 351] on icon at bounding box center [967, 352] width 10 height 6
select select "[DATE]"
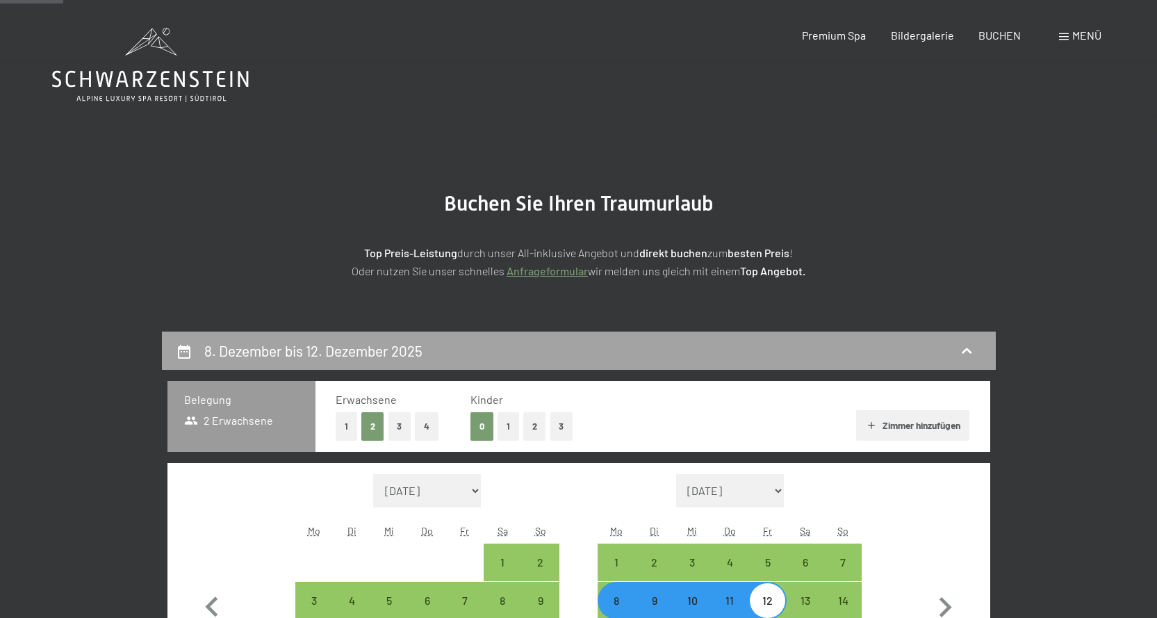
scroll to position [331, 0]
